Goal: Answer question/provide support

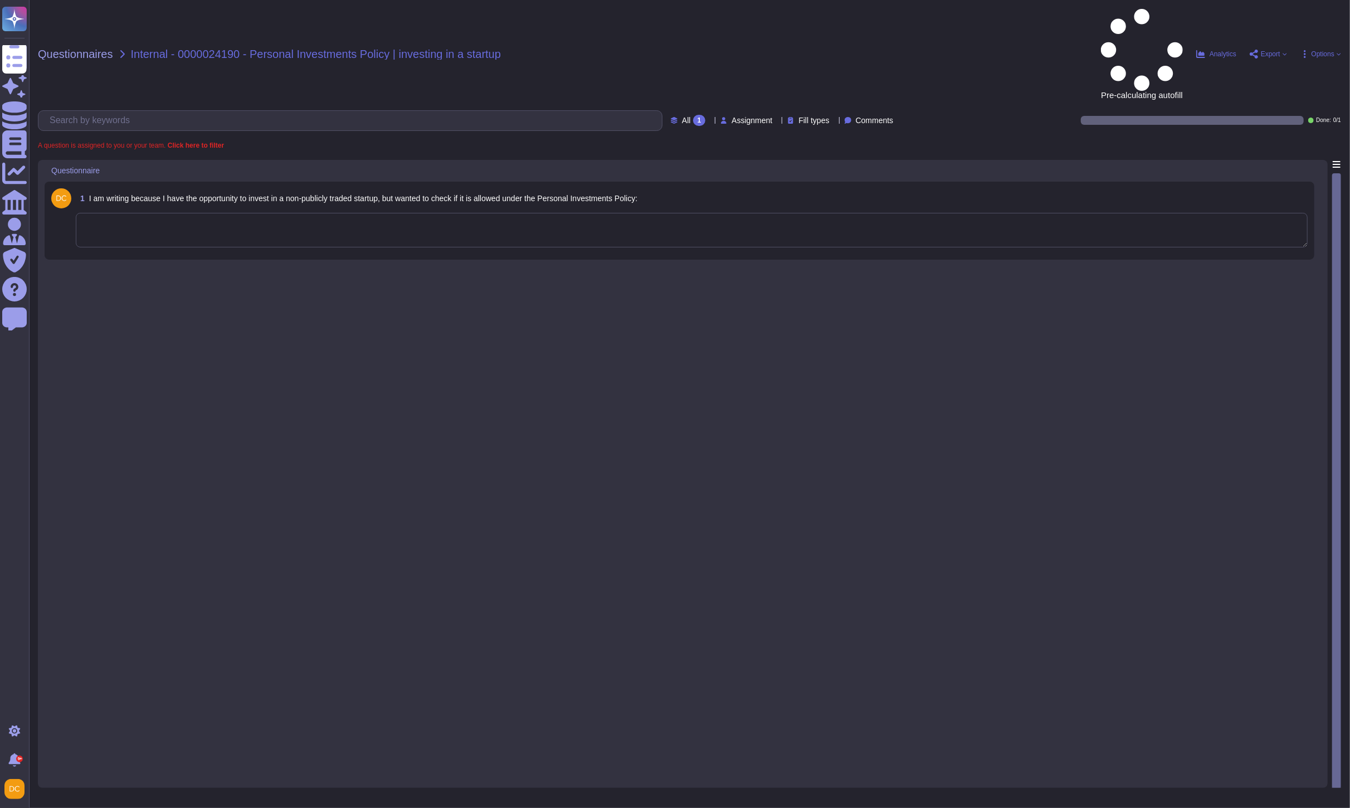
click at [251, 213] on textarea at bounding box center [692, 230] width 1232 height 35
click at [232, 213] on textarea at bounding box center [692, 230] width 1232 height 35
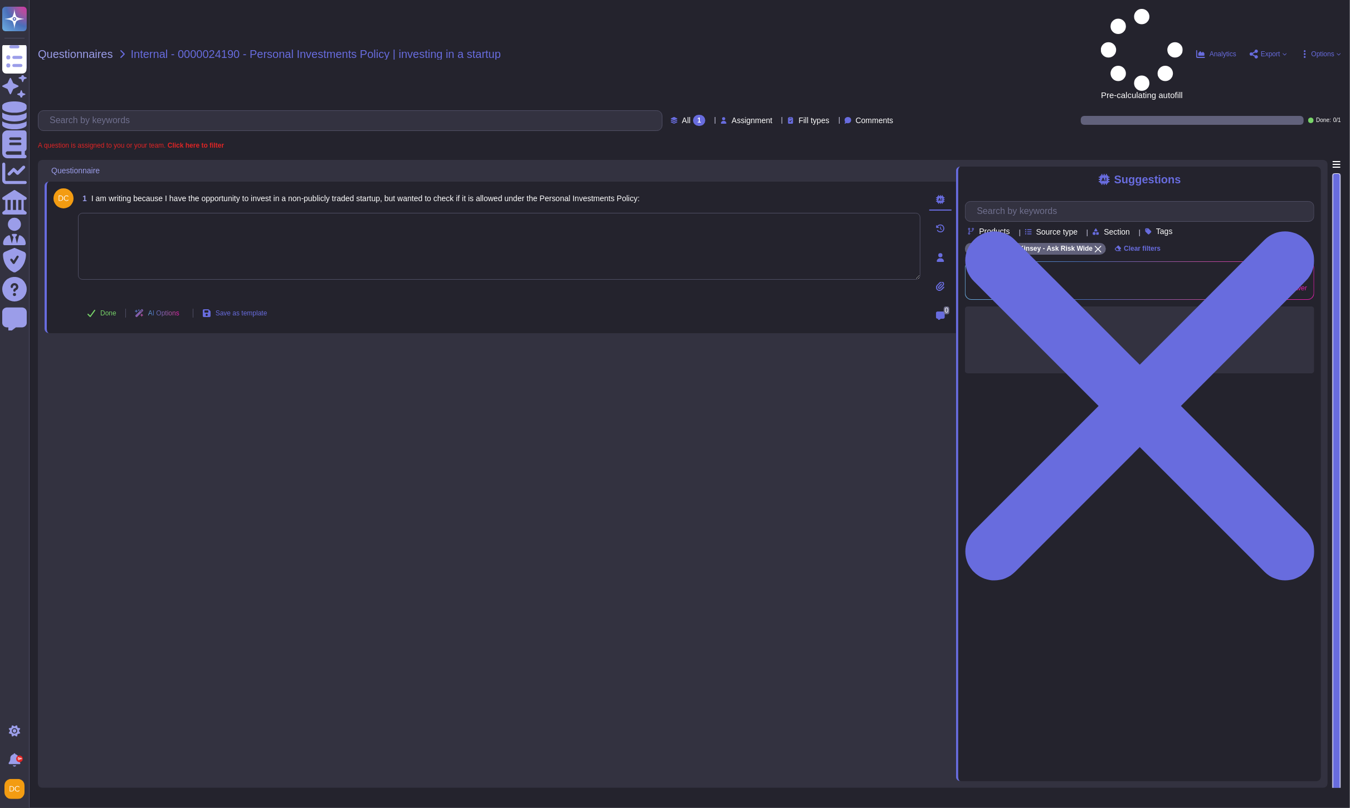
paste textarea "Lorem ips dol sitametc adi el sed Doe Temp inci. U’l etdolor mag aliquaen admi …"
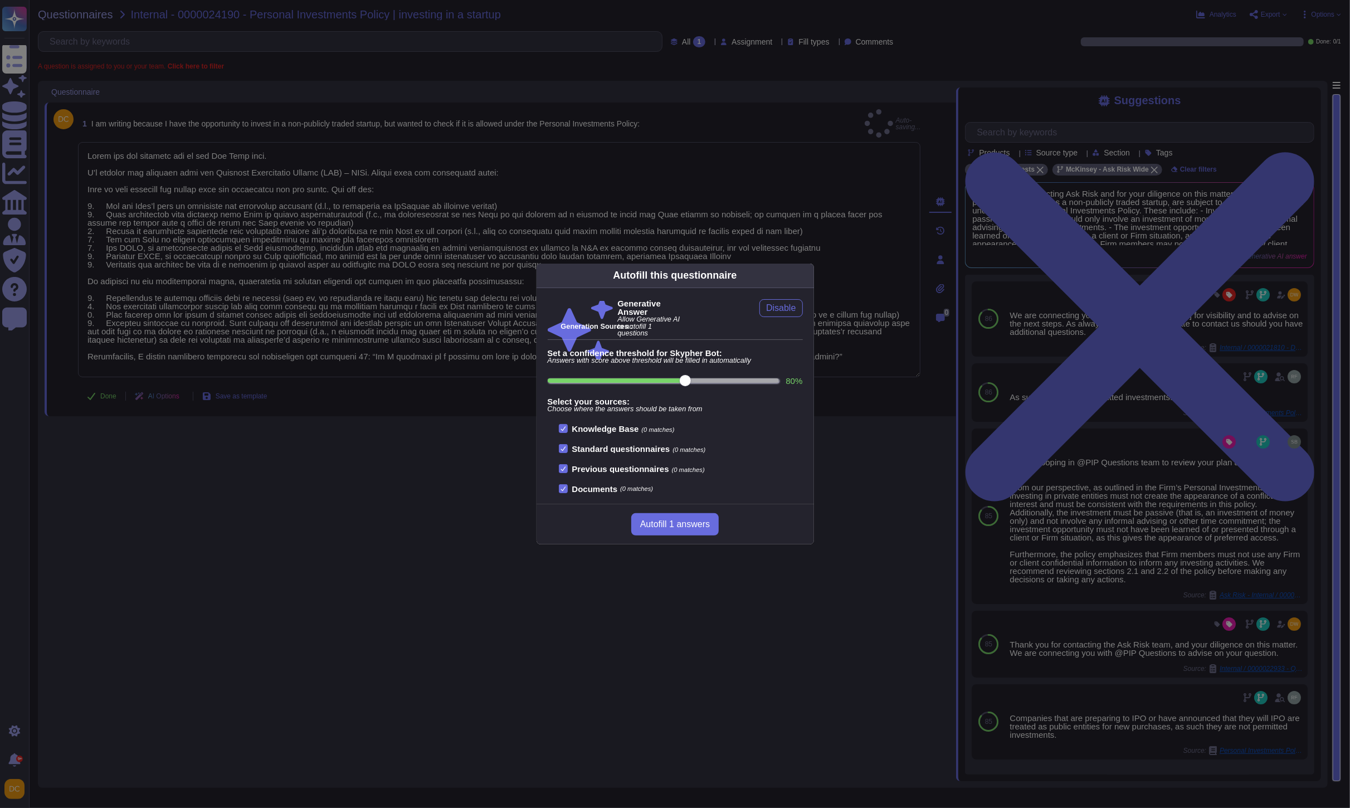
type textarea "Lorem ips dol sitametc adi el sed Doe Temp inci. U’l etdolor mag aliquaen admi …"
click at [108, 386] on div "Autofill this questionnaire Generative Answer Allow Generative AI to autofill 1…" at bounding box center [675, 404] width 1350 height 808
click at [106, 388] on div "Autofill this questionnaire Generative Answer Allow Generative AI to autofill 1…" at bounding box center [675, 404] width 1350 height 808
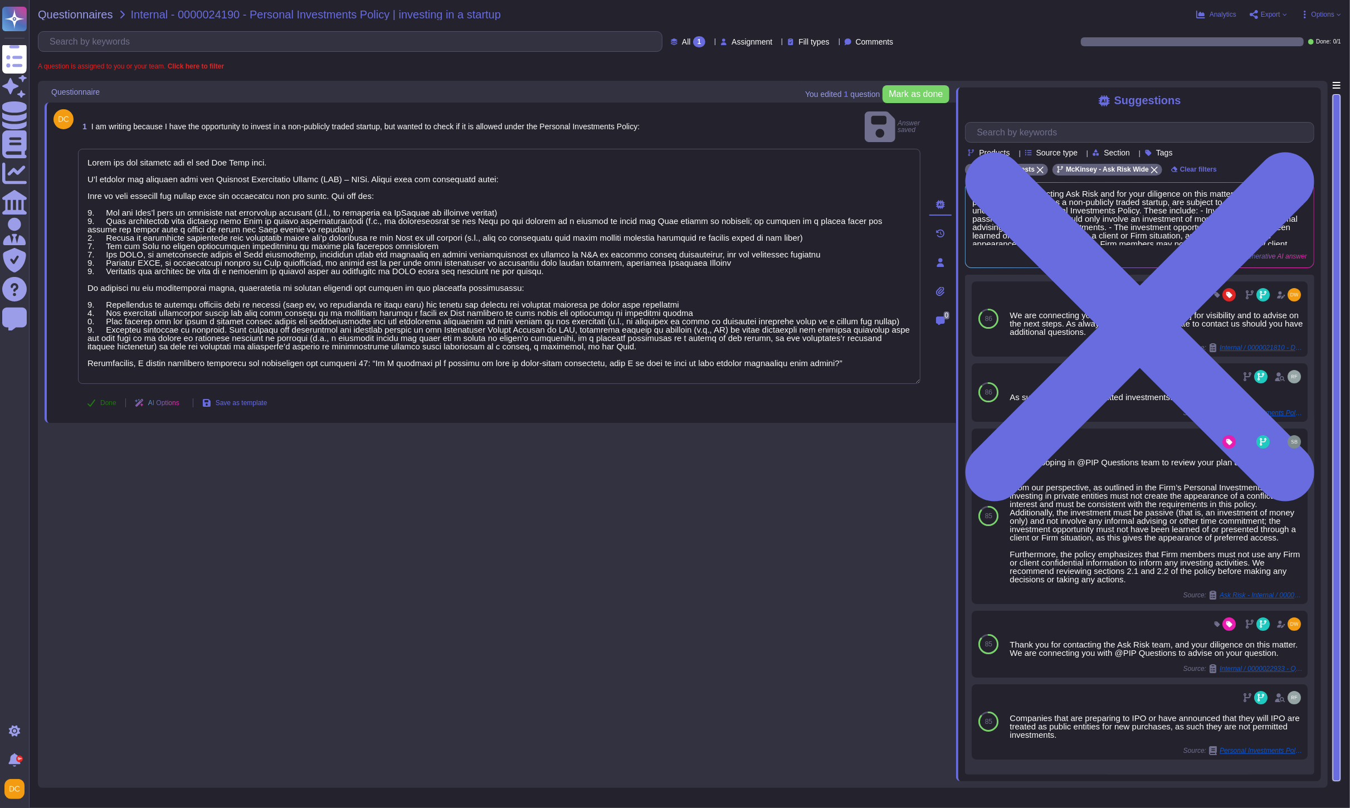
click at [106, 399] on span "Done" at bounding box center [108, 402] width 16 height 7
